Goal: Transaction & Acquisition: Subscribe to service/newsletter

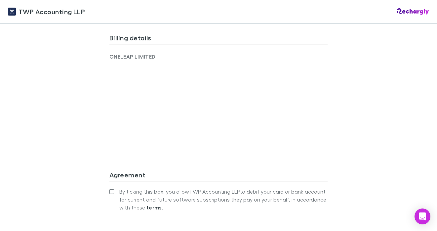
scroll to position [475, 0]
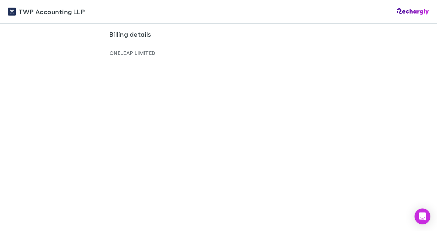
click at [50, 138] on div "TWP Accounting LLP TWP Accounting LLP Software subscriptions agreement TWP Acco…" at bounding box center [218, 115] width 437 height 231
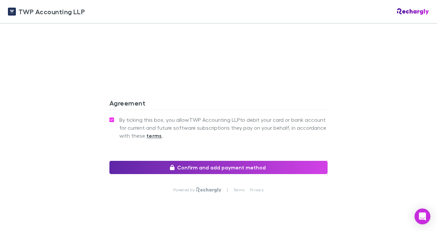
scroll to position [627, 0]
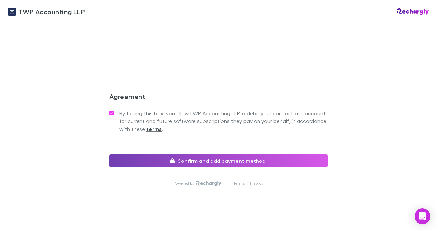
click at [220, 154] on button "Confirm and add payment method" at bounding box center [218, 160] width 218 height 13
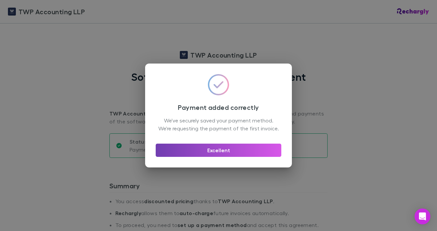
click at [223, 152] on button "Excellent" at bounding box center [219, 150] width 126 height 13
